Goal: Task Accomplishment & Management: Manage account settings

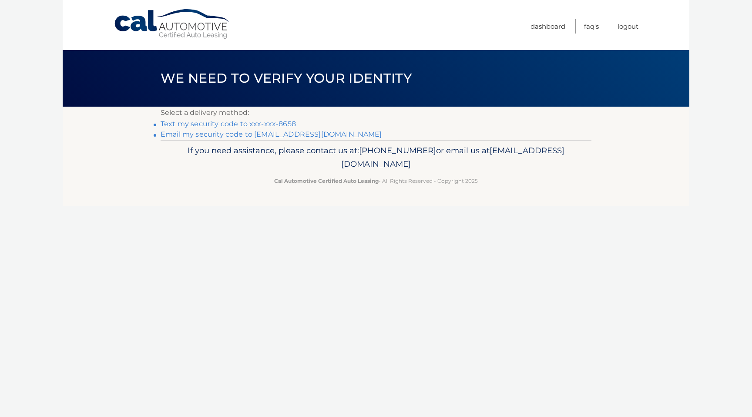
click at [273, 123] on link "Text my security code to xxx-xxx-8658" at bounding box center [228, 124] width 135 height 8
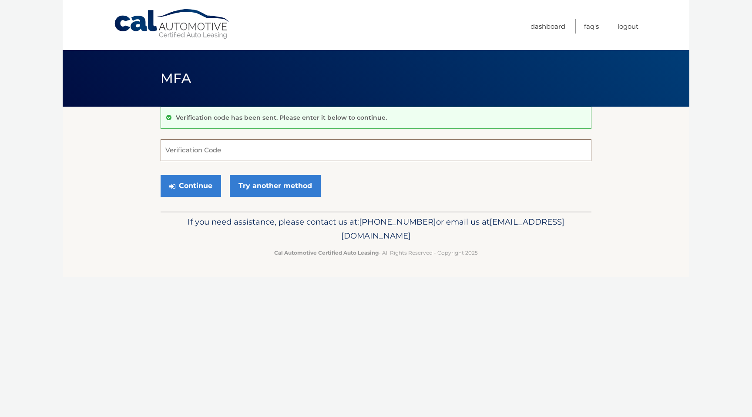
click at [219, 149] on input "Verification Code" at bounding box center [376, 150] width 431 height 22
type input "284331"
click at [194, 185] on button "Continue" at bounding box center [191, 186] width 60 height 22
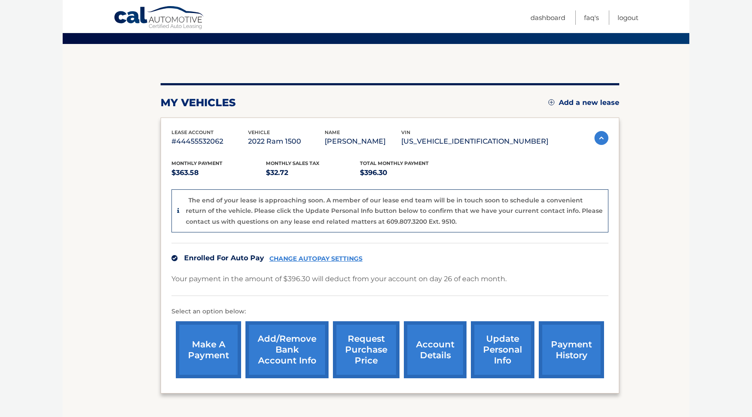
scroll to position [66, 0]
